Goal: Task Accomplishment & Management: Manage account settings

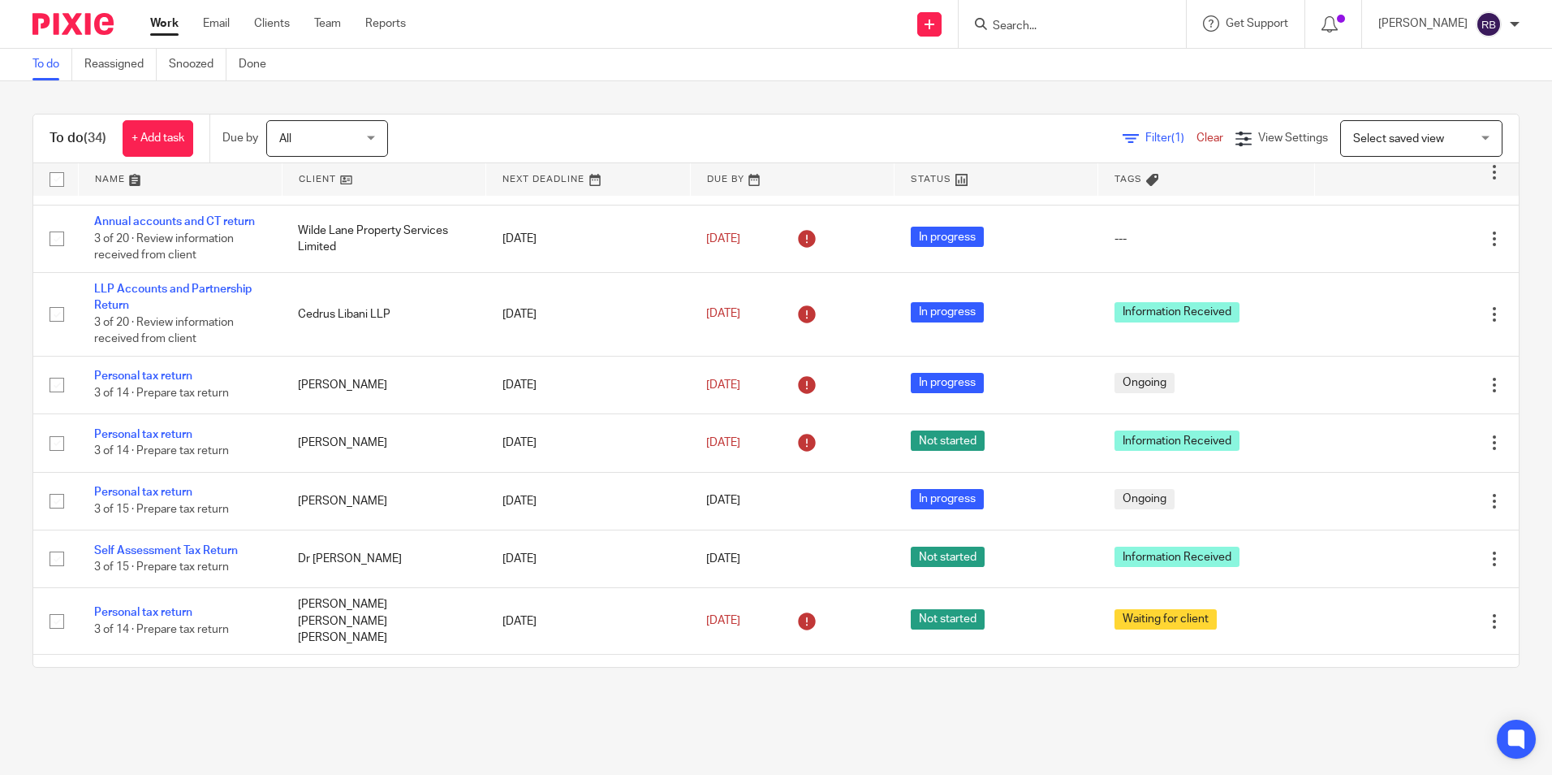
scroll to position [1299, 0]
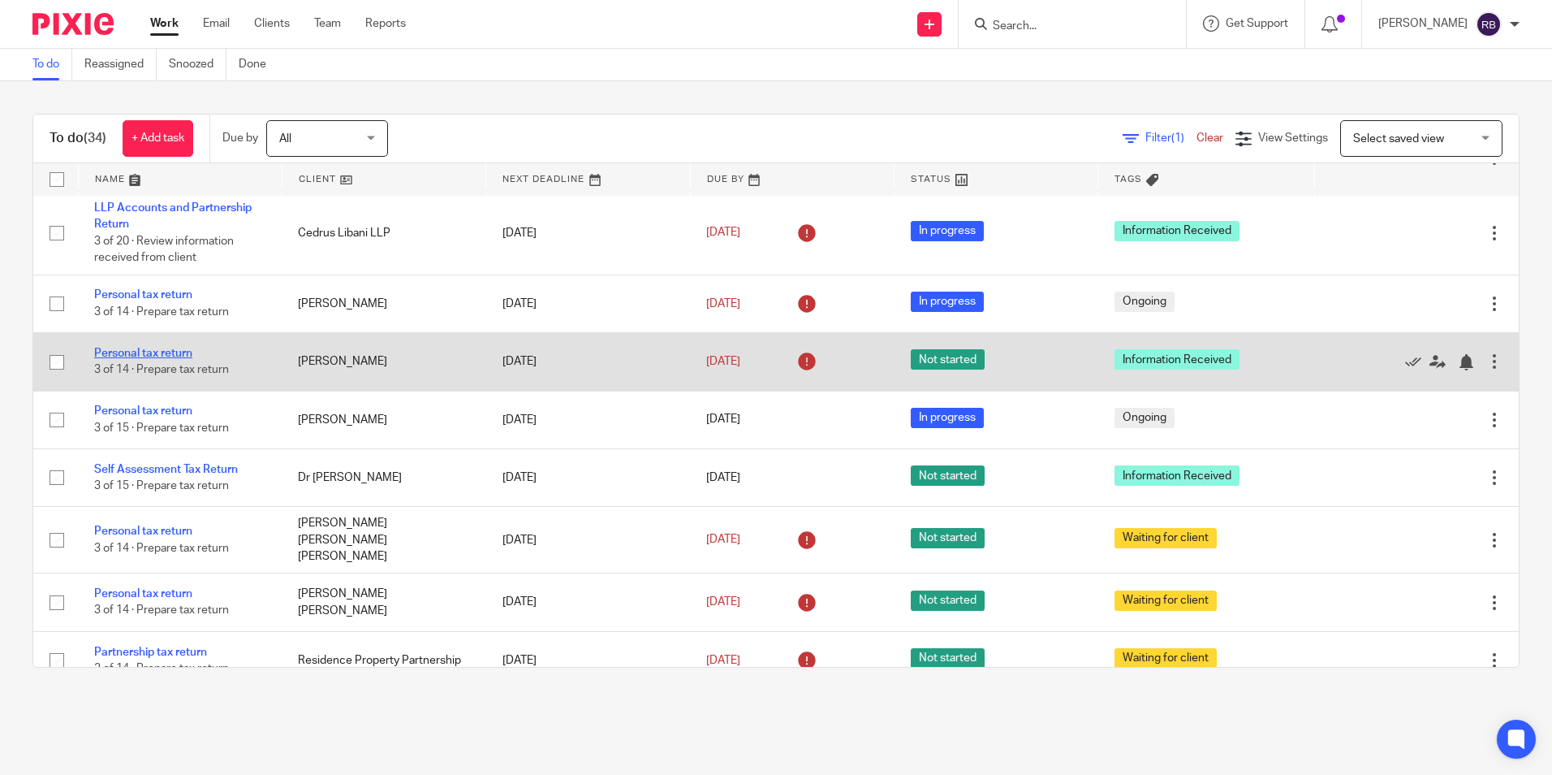
click at [158, 359] on link "Personal tax return" at bounding box center [143, 352] width 98 height 11
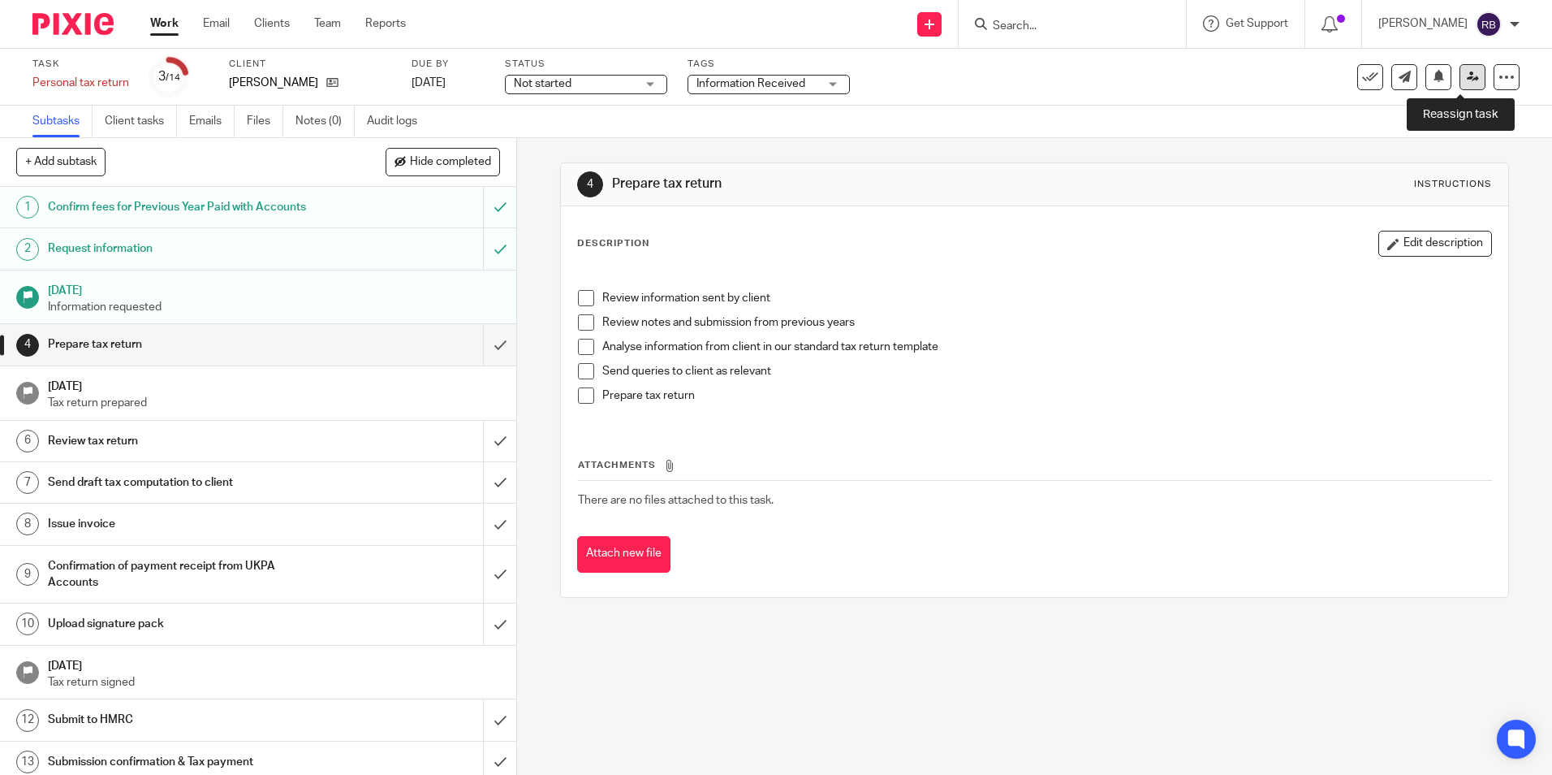
click at [1460, 68] on link at bounding box center [1473, 77] width 26 height 26
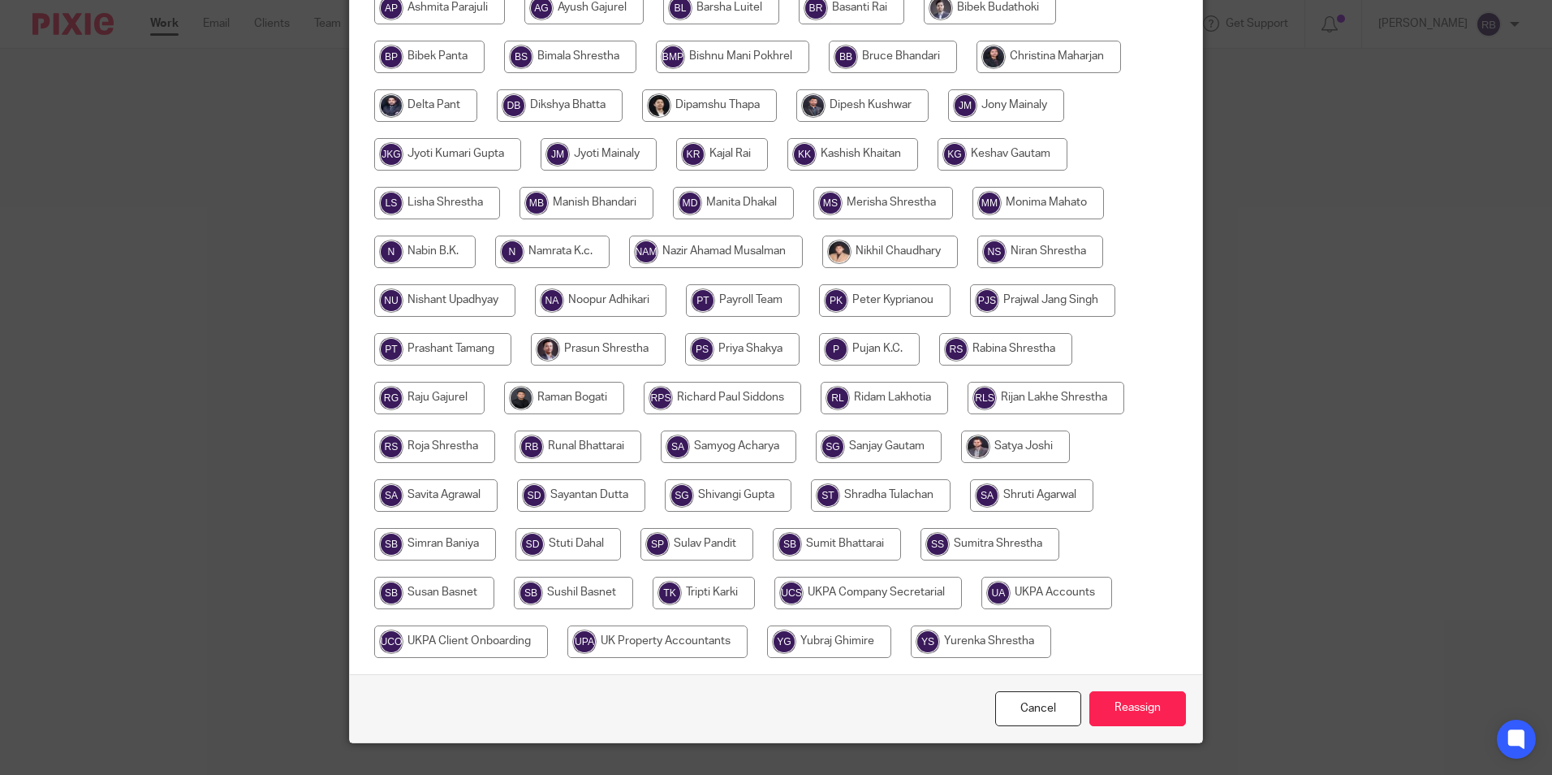
scroll to position [406, 0]
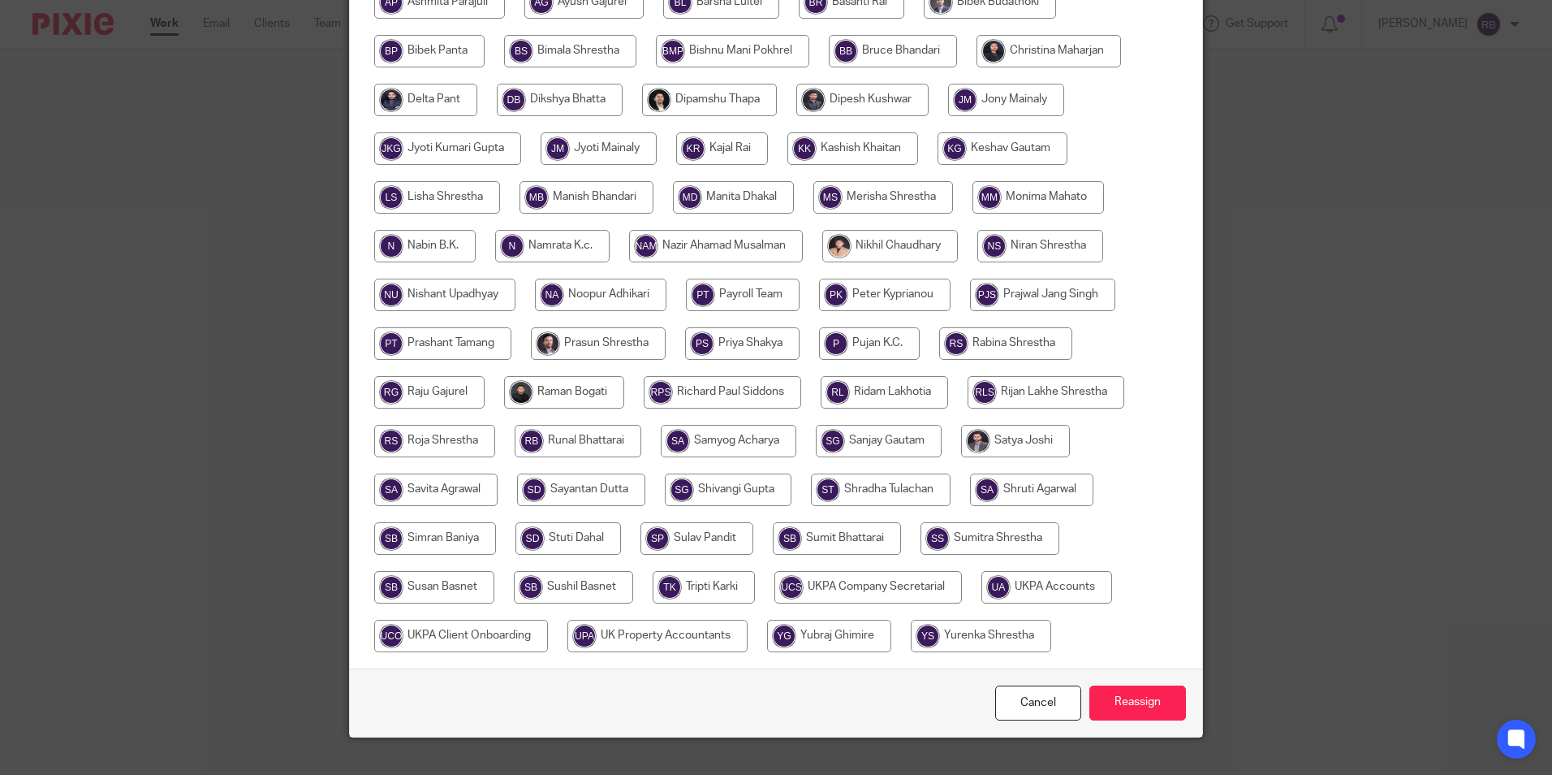
click at [571, 583] on input "radio" at bounding box center [573, 587] width 119 height 32
radio input "true"
click at [1109, 707] on input "Reassign" at bounding box center [1138, 702] width 97 height 35
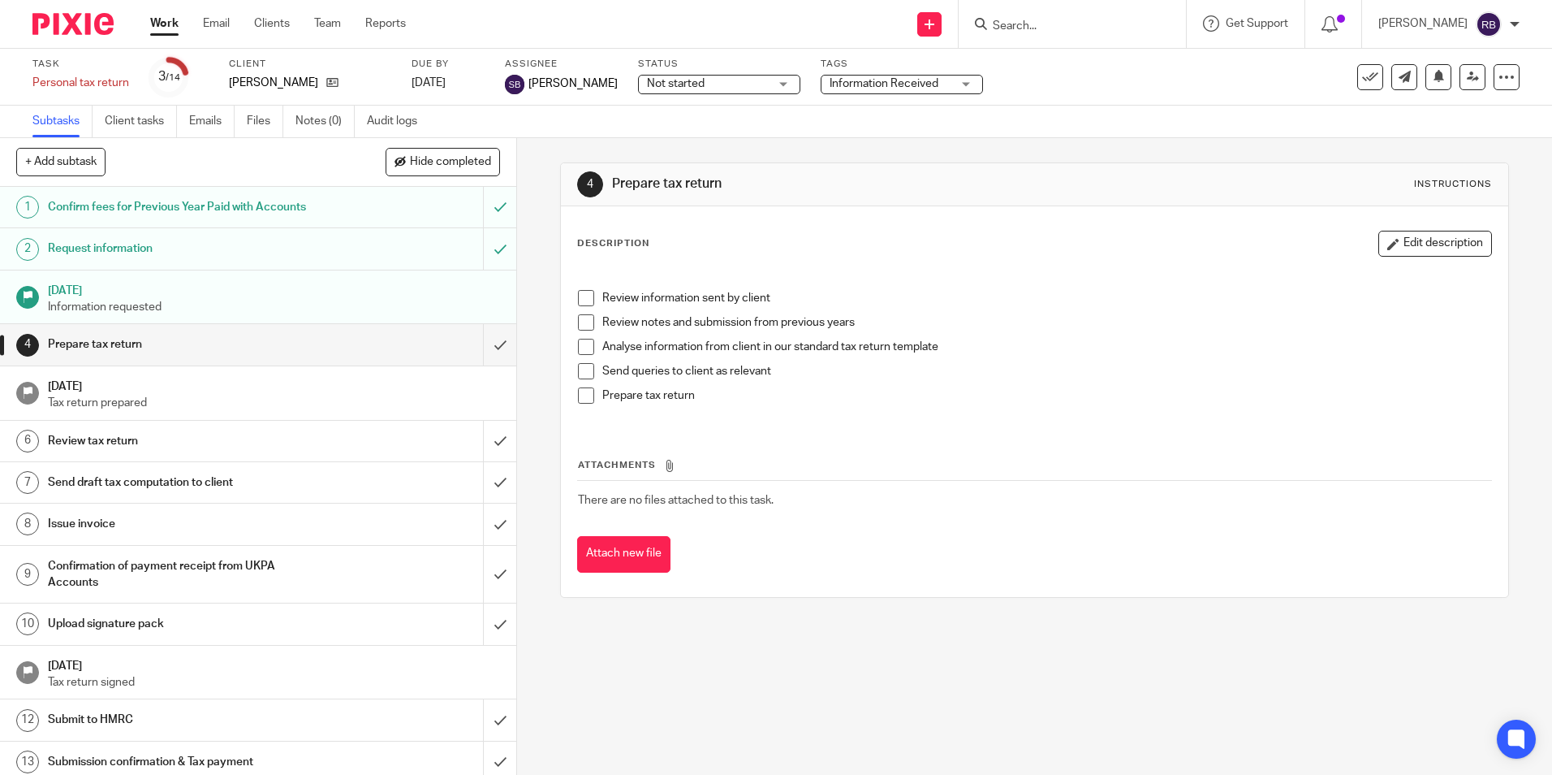
click at [161, 23] on link "Work" at bounding box center [164, 23] width 28 height 16
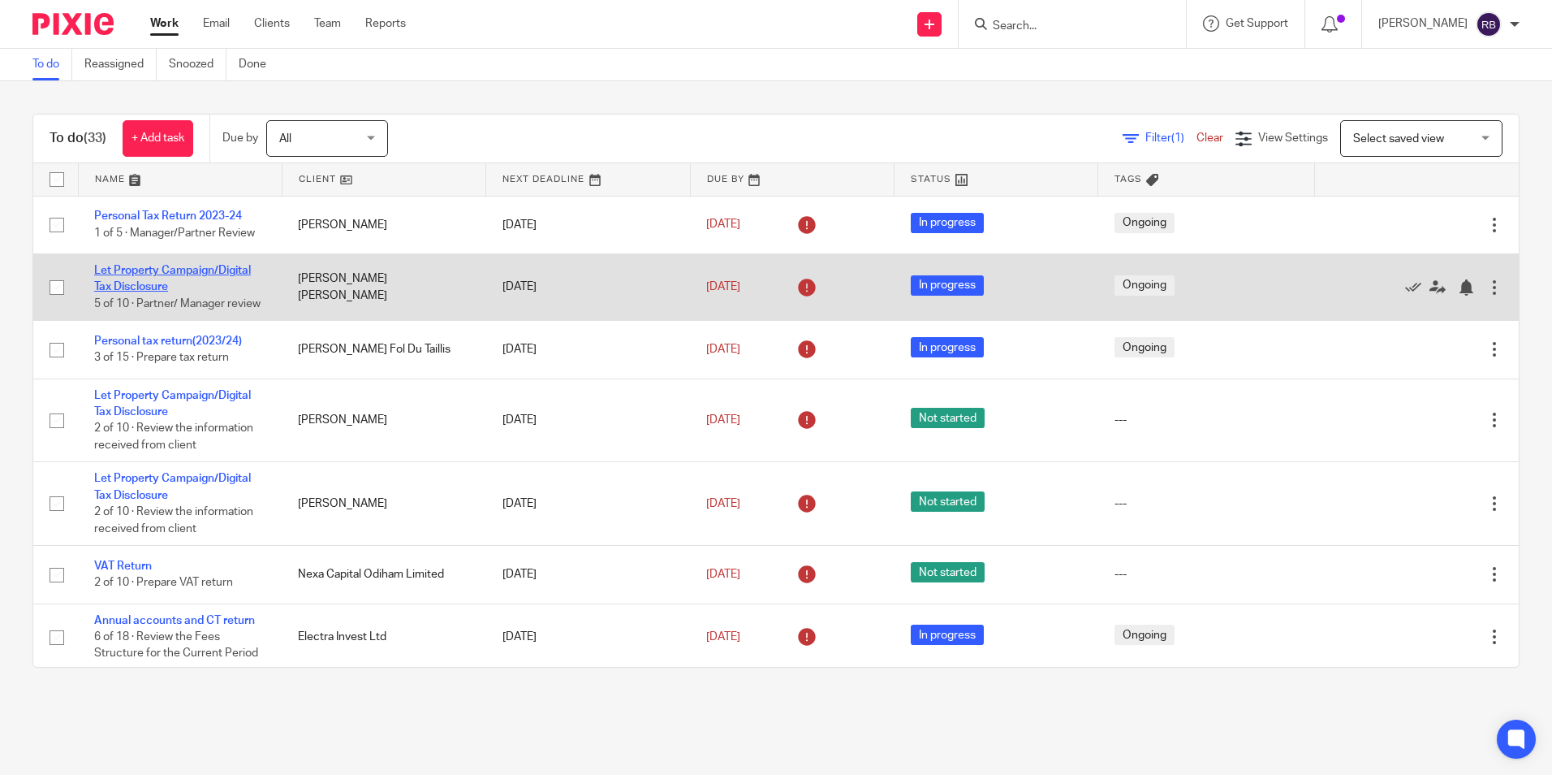
click at [180, 274] on link "Let Property Campaign/Digital Tax Disclosure" at bounding box center [172, 279] width 157 height 28
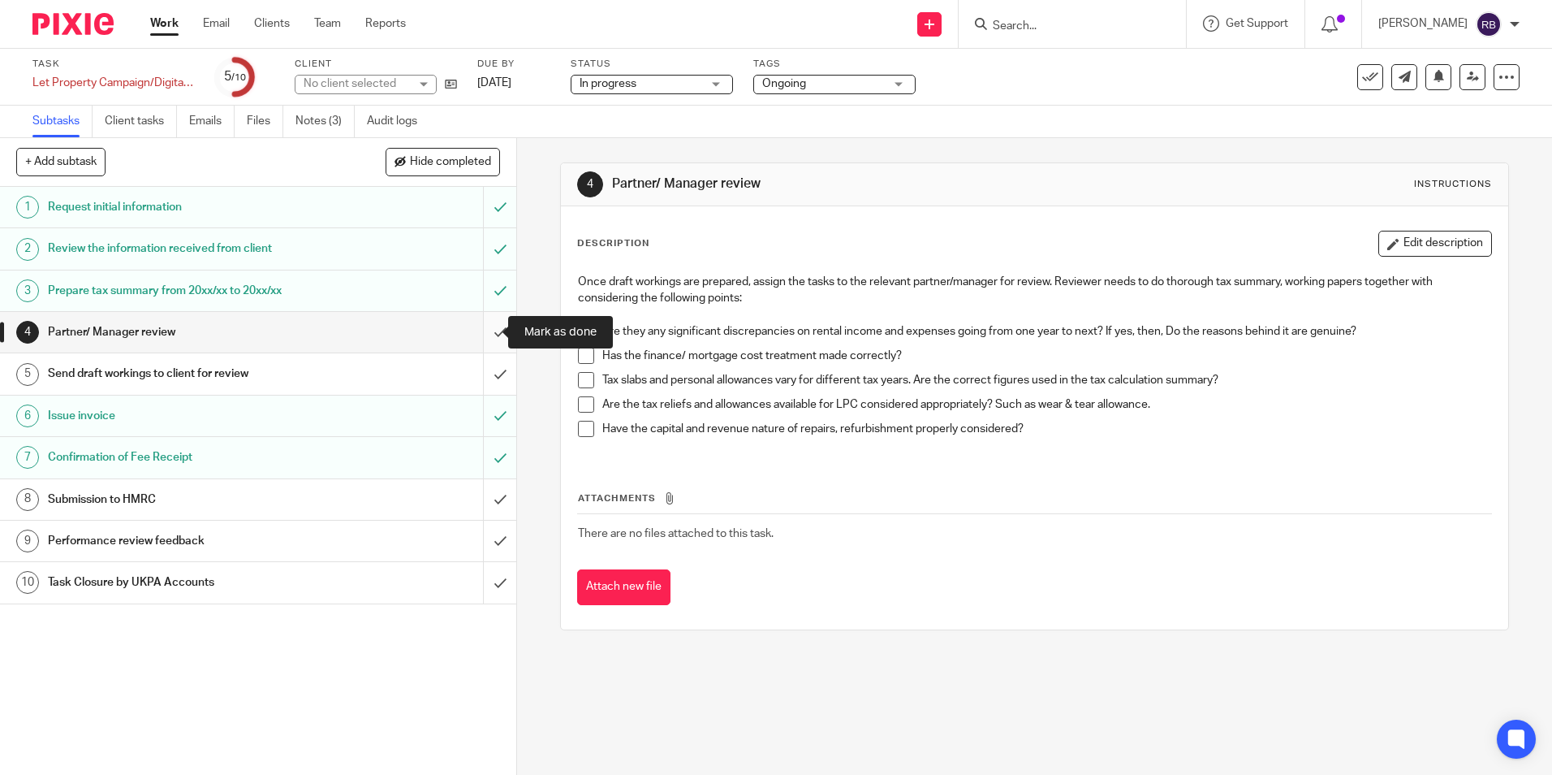
click at [486, 326] on input "submit" at bounding box center [258, 332] width 516 height 41
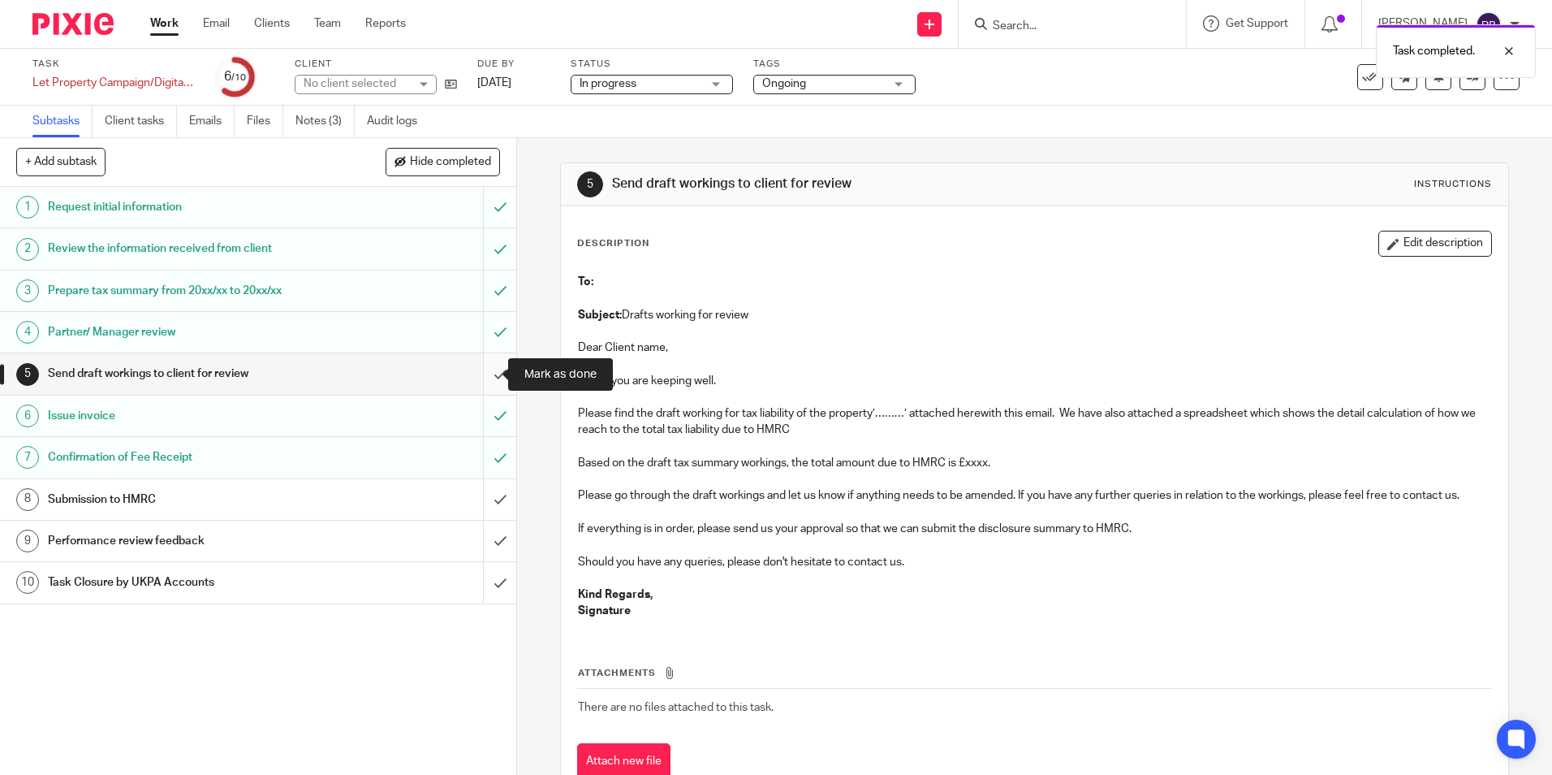
click at [487, 389] on input "submit" at bounding box center [258, 373] width 516 height 41
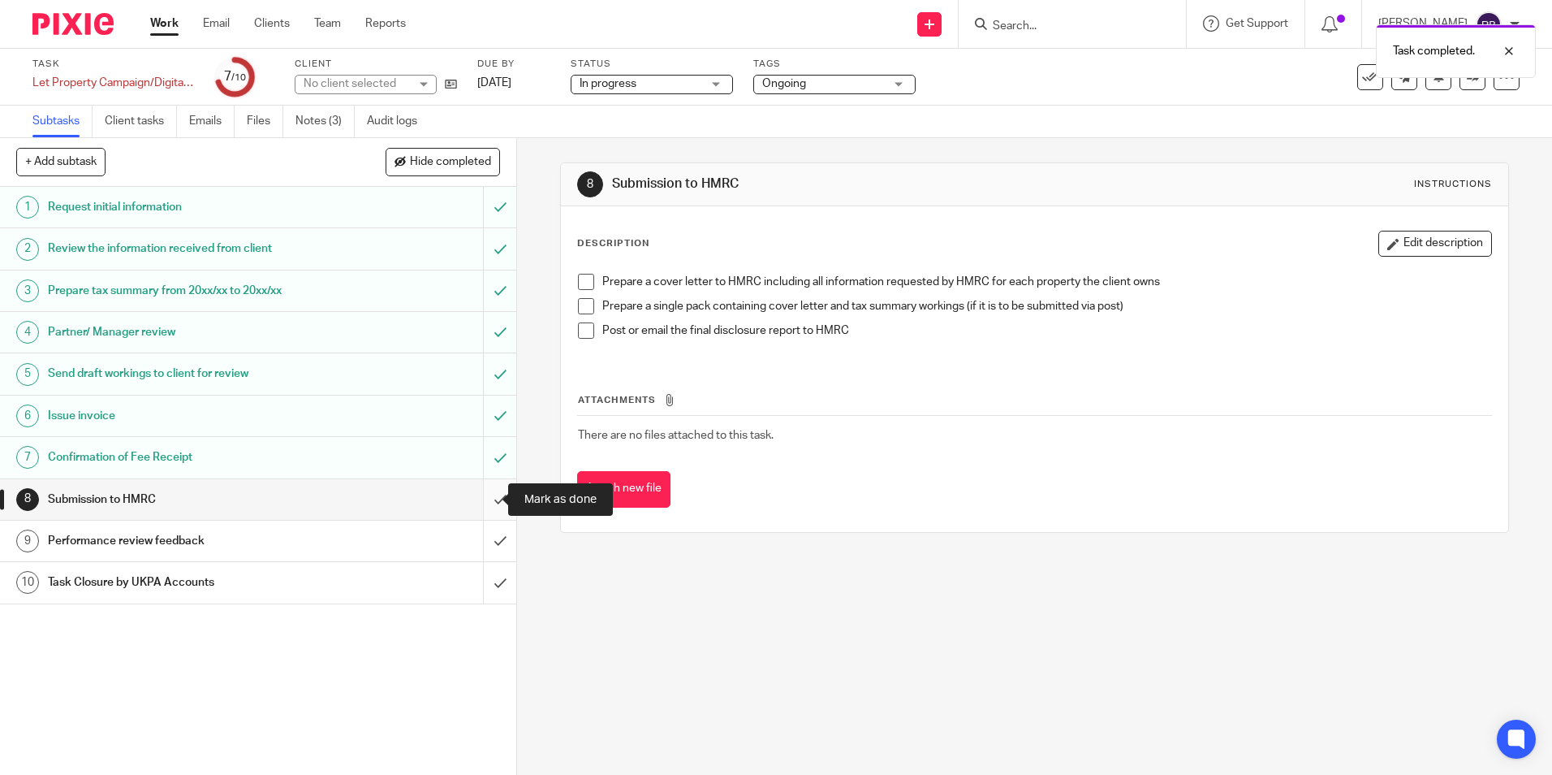
click at [479, 509] on input "submit" at bounding box center [258, 499] width 516 height 41
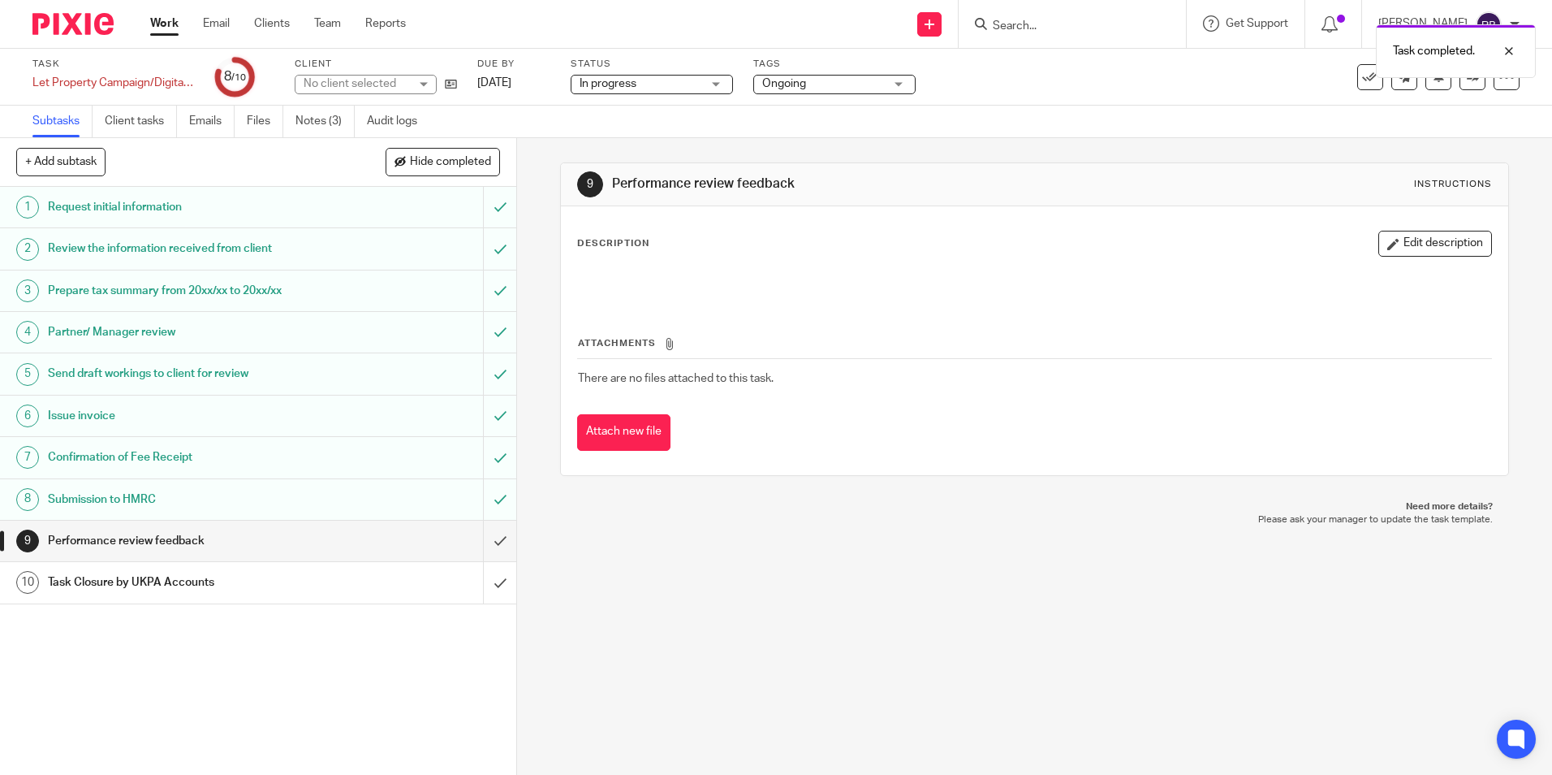
click at [173, 32] on link "Work" at bounding box center [164, 23] width 28 height 16
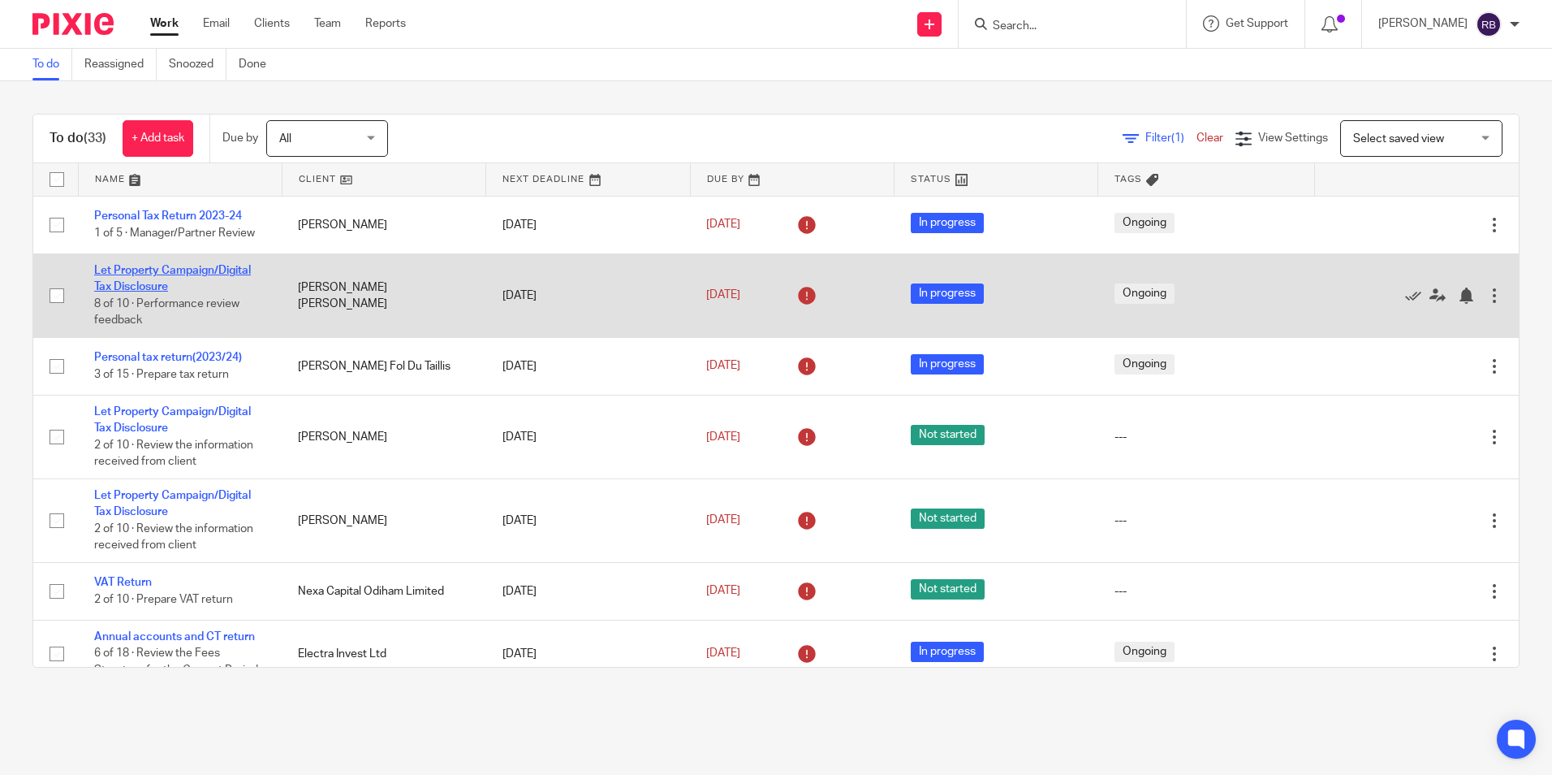
click at [175, 271] on link "Let Property Campaign/Digital Tax Disclosure" at bounding box center [172, 279] width 157 height 28
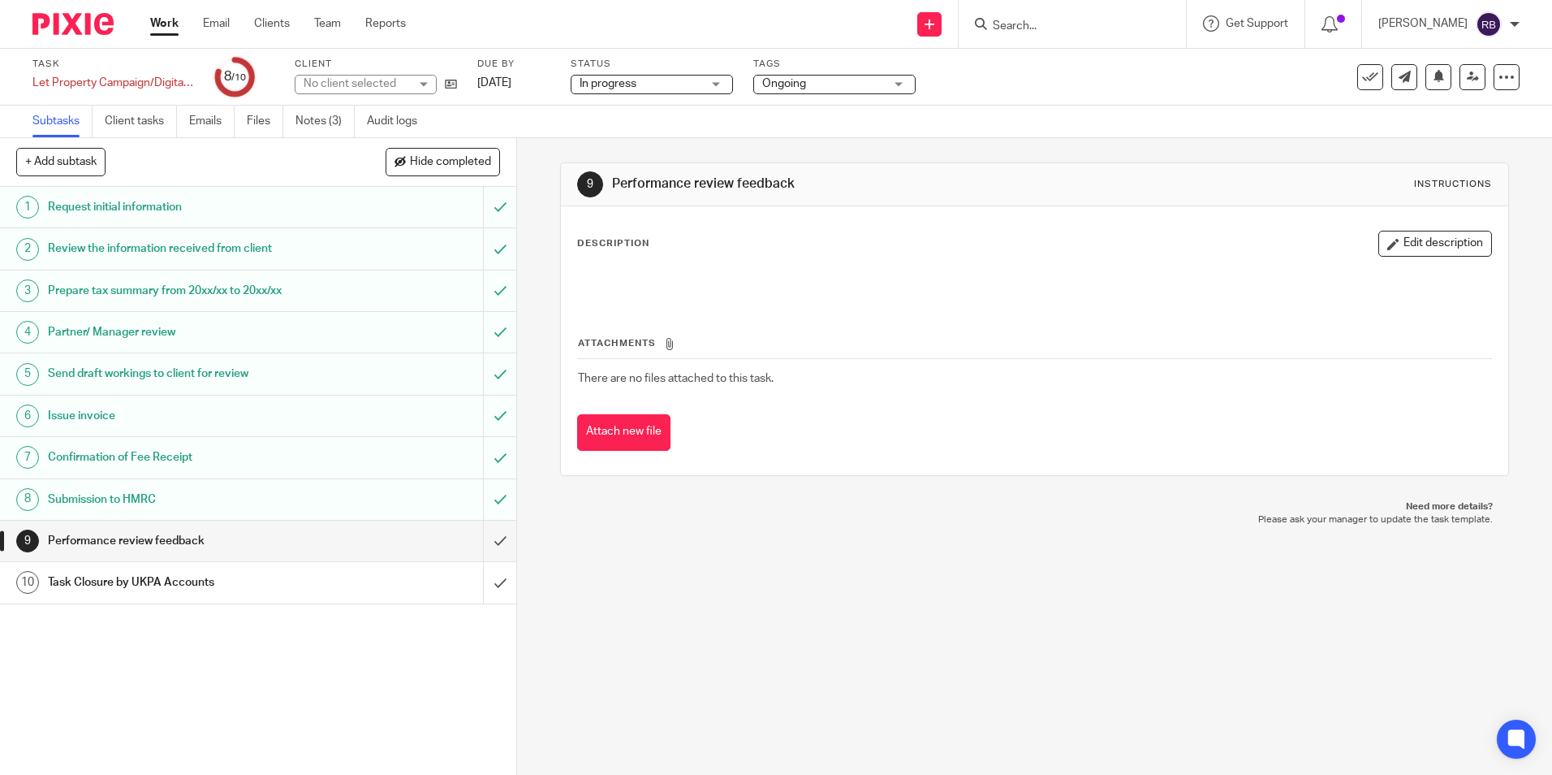
drag, startPoint x: 183, startPoint y: 147, endPoint x: 202, endPoint y: 161, distance: 23.2
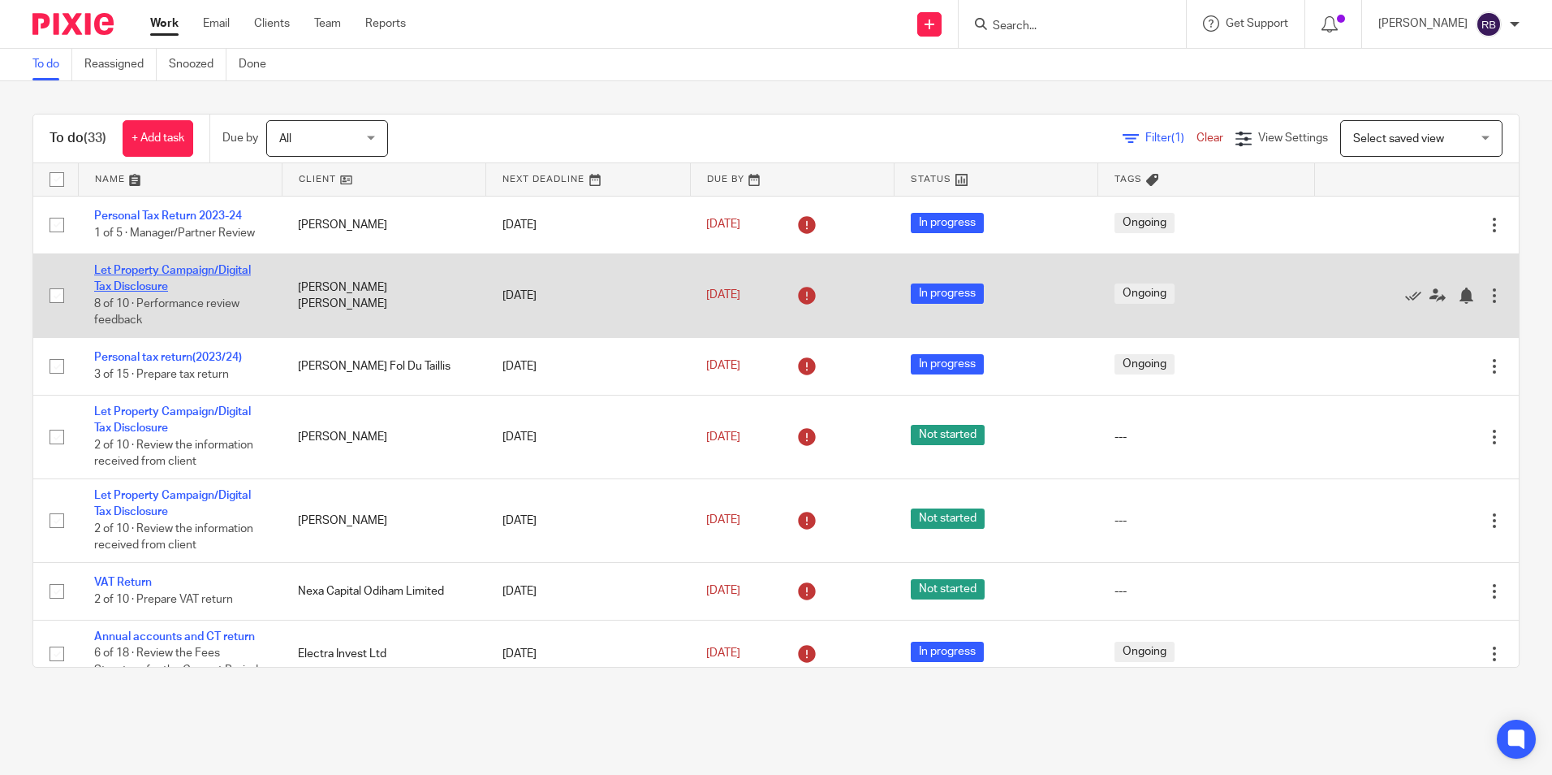
click at [140, 268] on link "Let Property Campaign/Digital Tax Disclosure" at bounding box center [172, 279] width 157 height 28
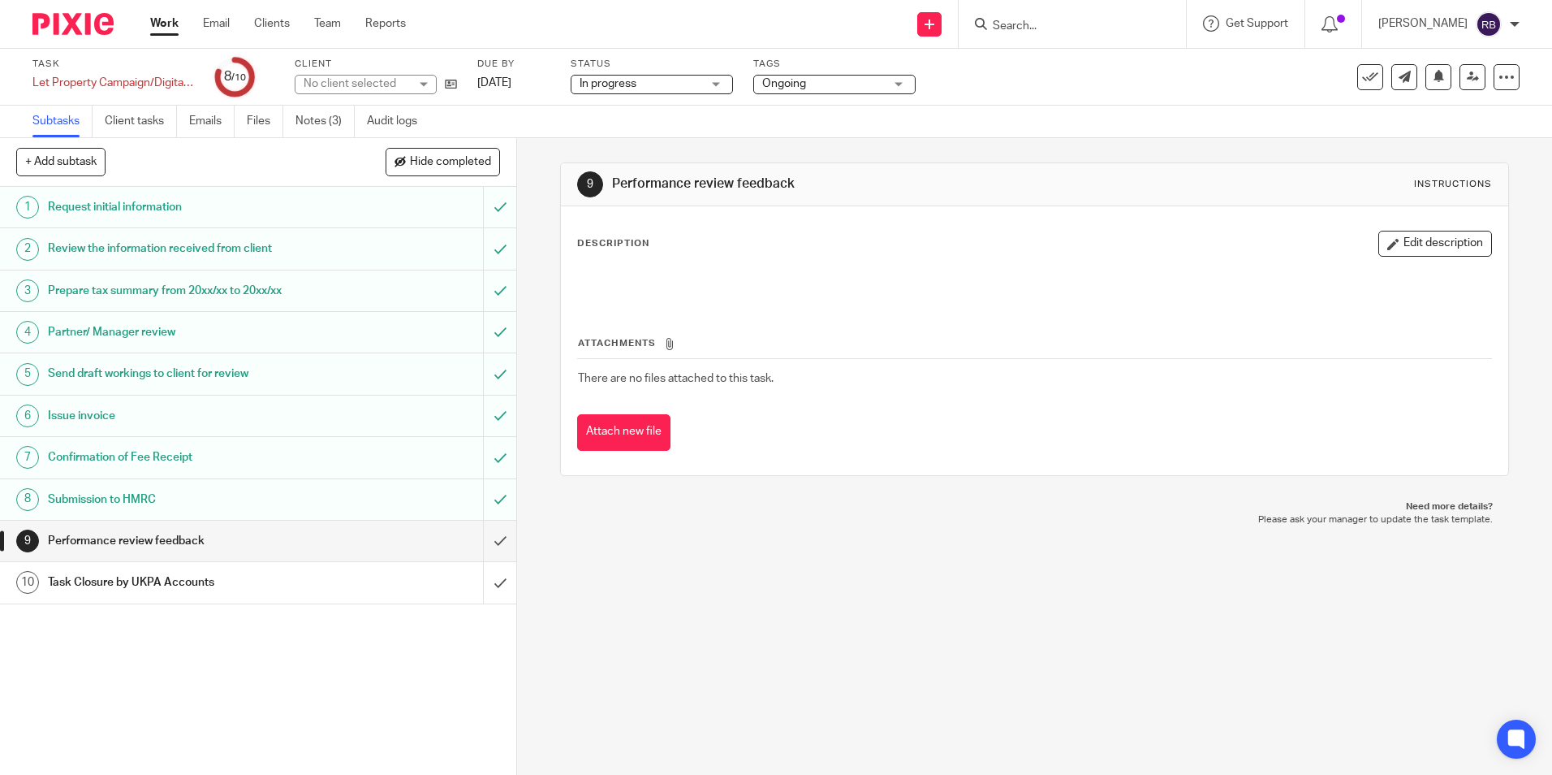
click at [153, 26] on link "Work" at bounding box center [164, 23] width 28 height 16
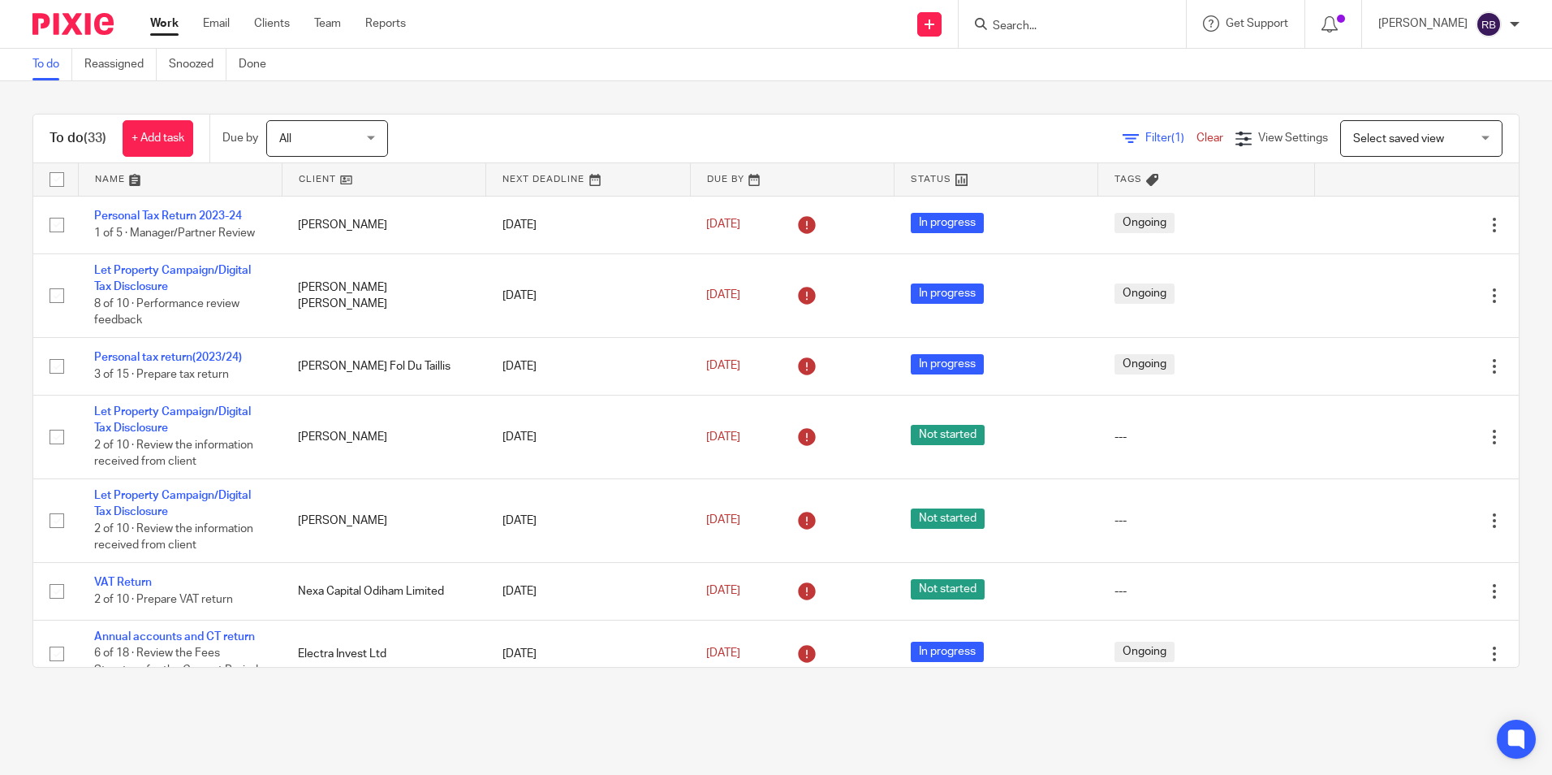
click at [480, 30] on div "Send new email Create task Add client Get Support Contact via email Check our d…" at bounding box center [991, 24] width 1122 height 48
